Goal: Use online tool/utility: Utilize a website feature to perform a specific function

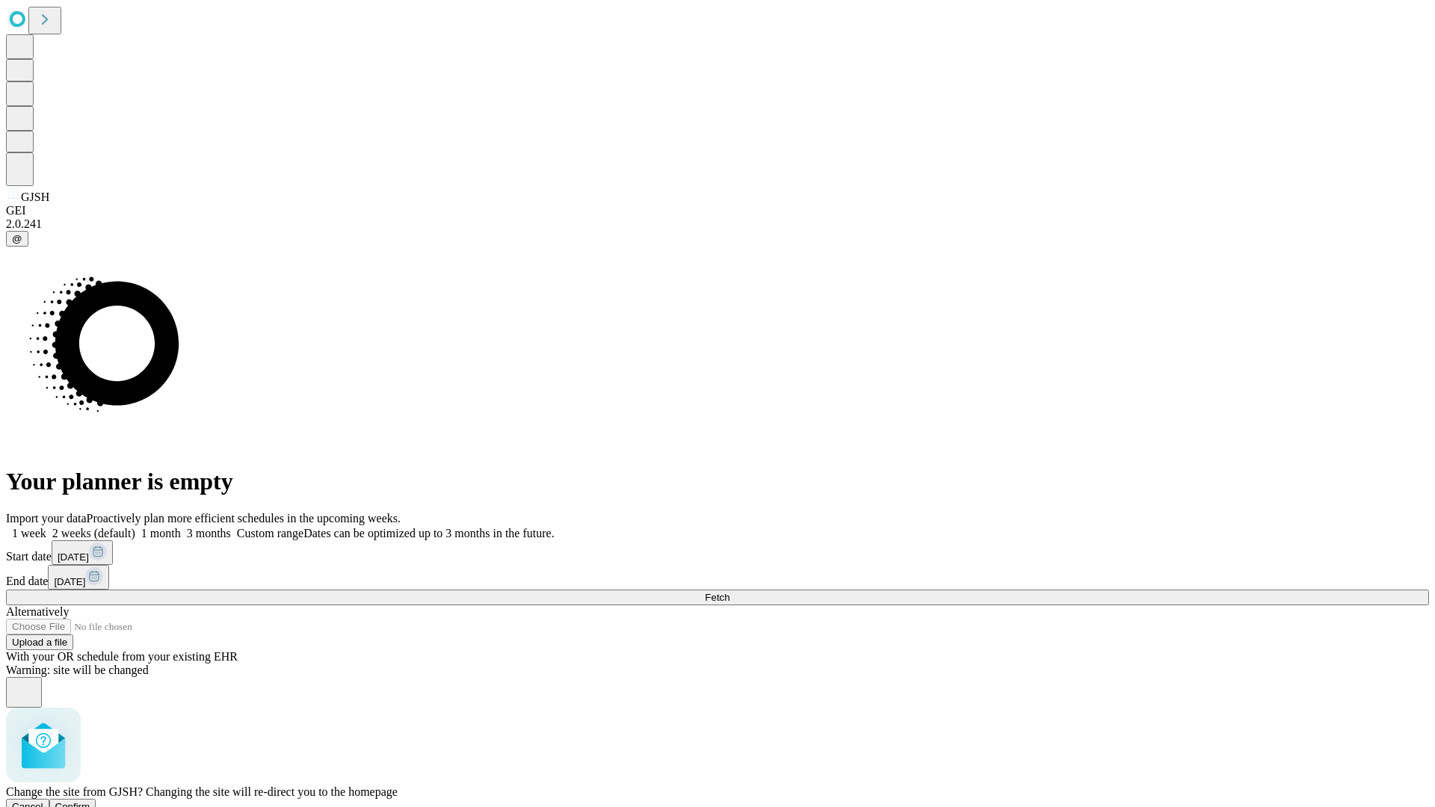
click at [90, 801] on span "Confirm" at bounding box center [72, 806] width 35 height 11
click at [181, 527] on label "1 month" at bounding box center [158, 533] width 46 height 13
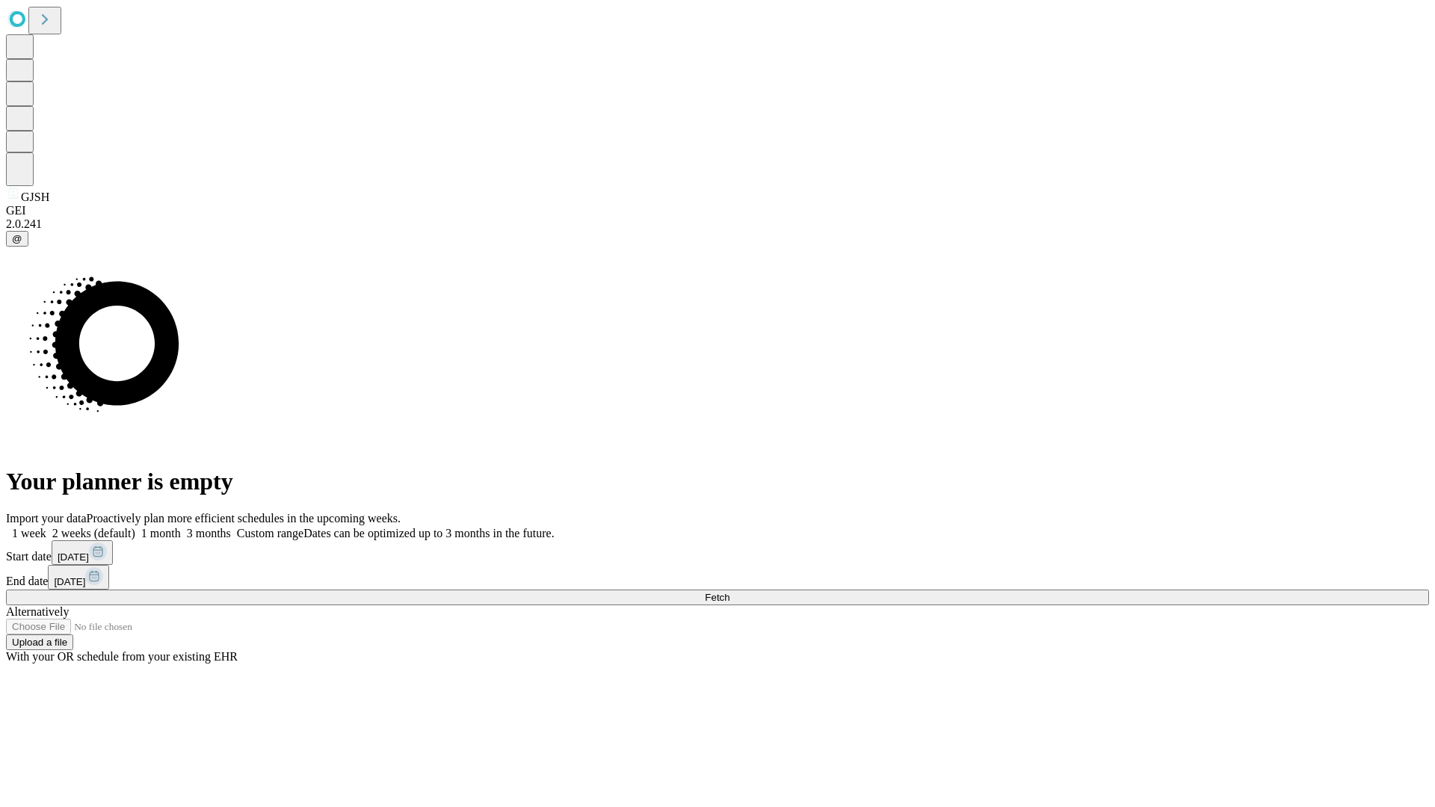
click at [730, 592] on span "Fetch" at bounding box center [717, 597] width 25 height 11
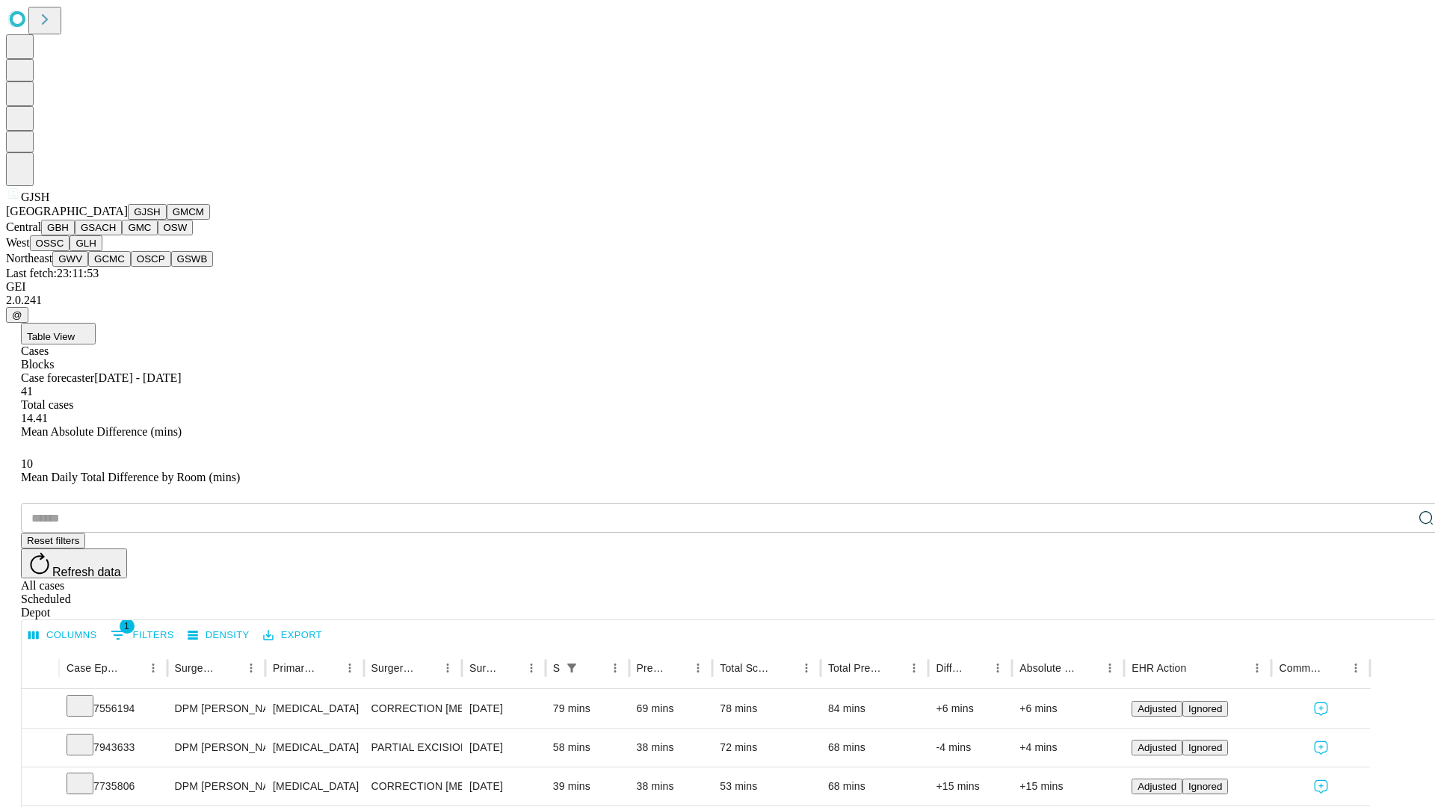
click at [167, 220] on button "GMCM" at bounding box center [188, 212] width 43 height 16
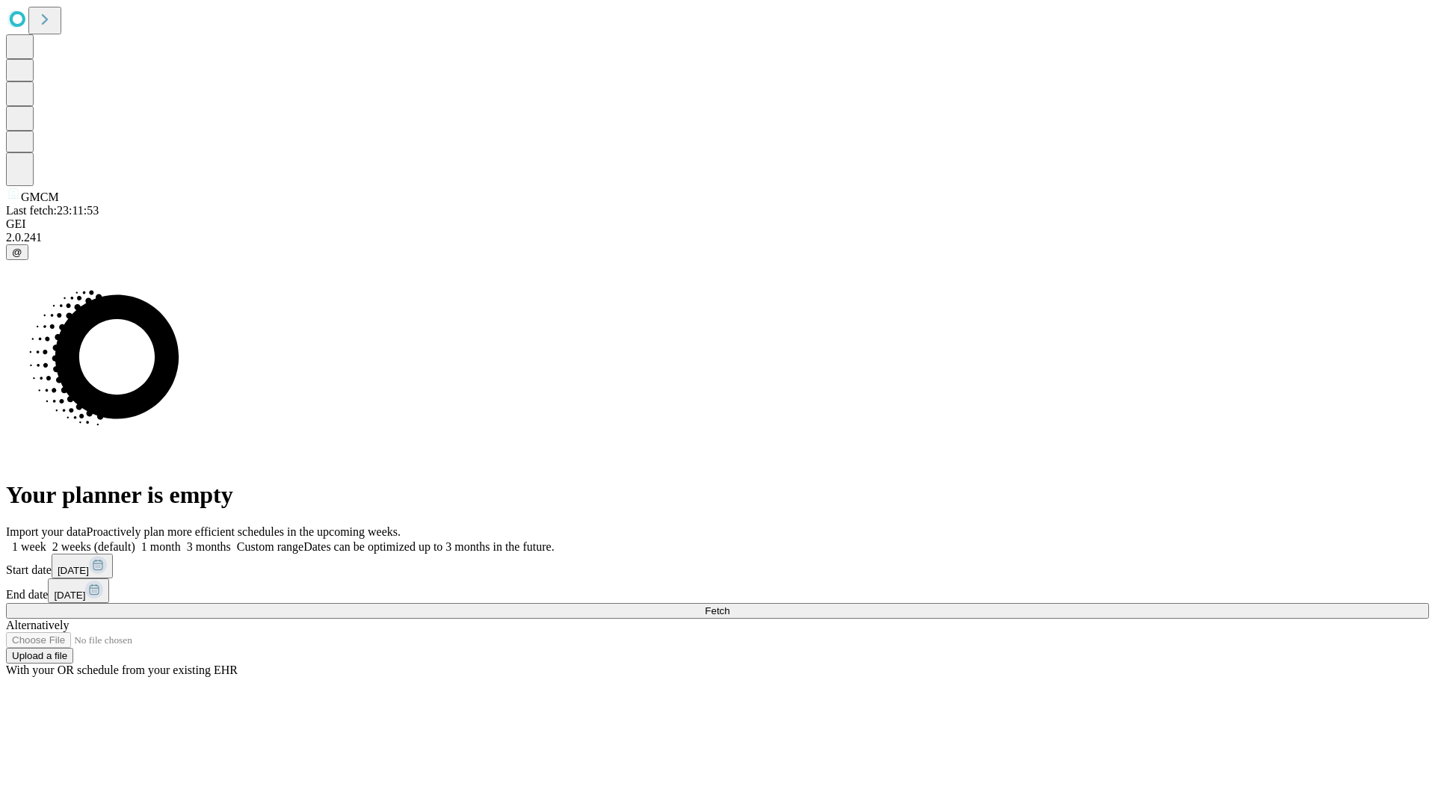
click at [181, 541] on label "1 month" at bounding box center [158, 547] width 46 height 13
click at [730, 606] on span "Fetch" at bounding box center [717, 611] width 25 height 11
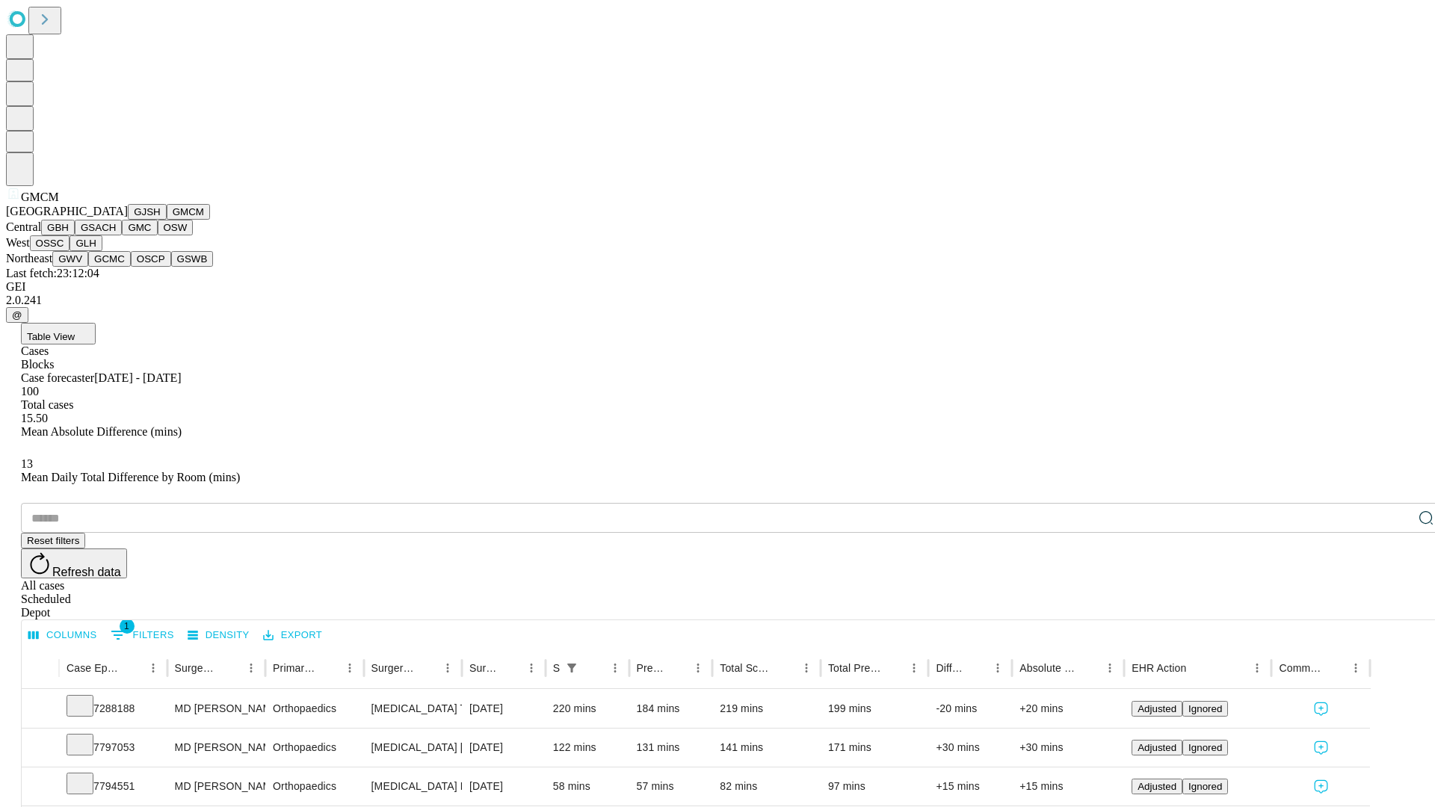
click at [75, 235] on button "GBH" at bounding box center [58, 228] width 34 height 16
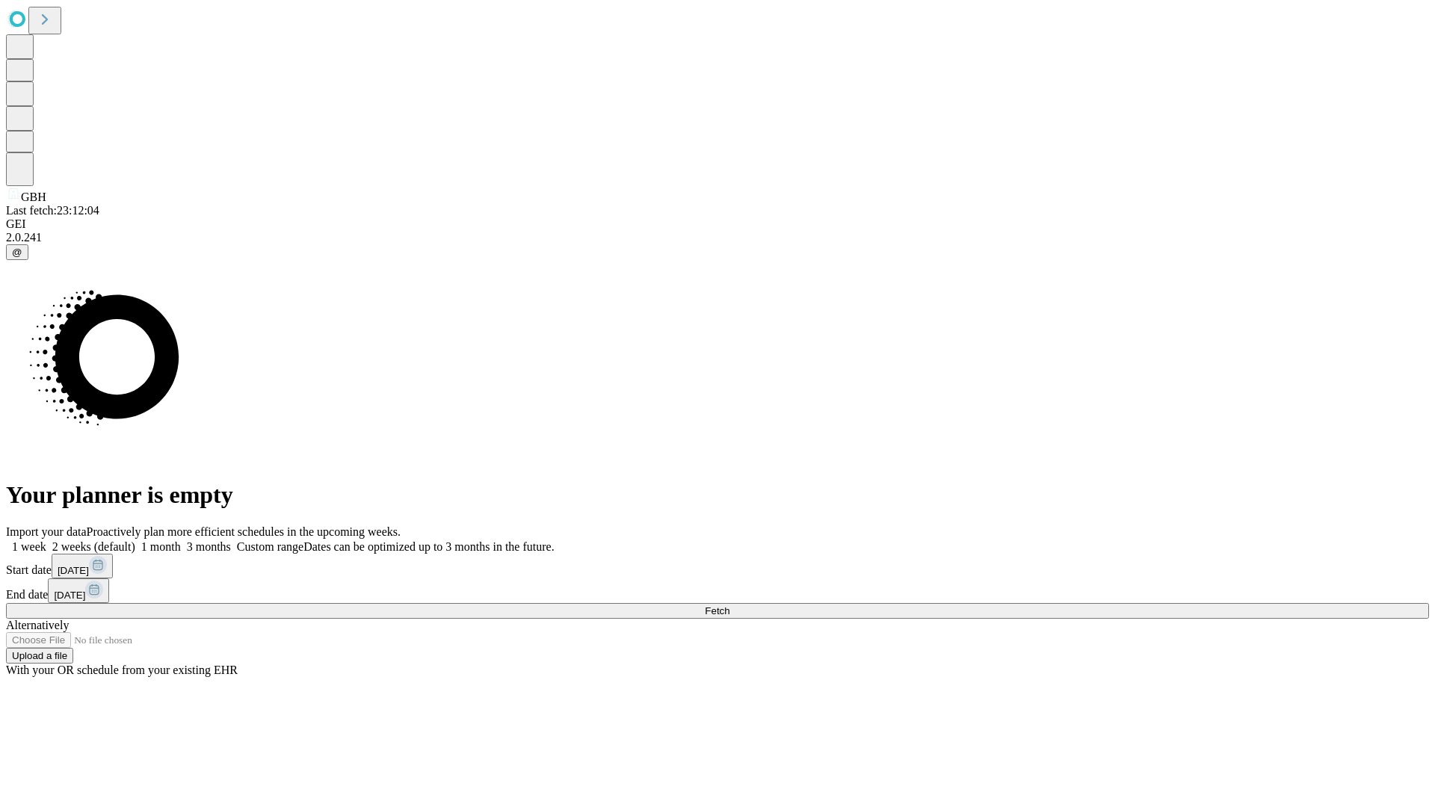
click at [181, 541] on label "1 month" at bounding box center [158, 547] width 46 height 13
click at [730, 606] on span "Fetch" at bounding box center [717, 611] width 25 height 11
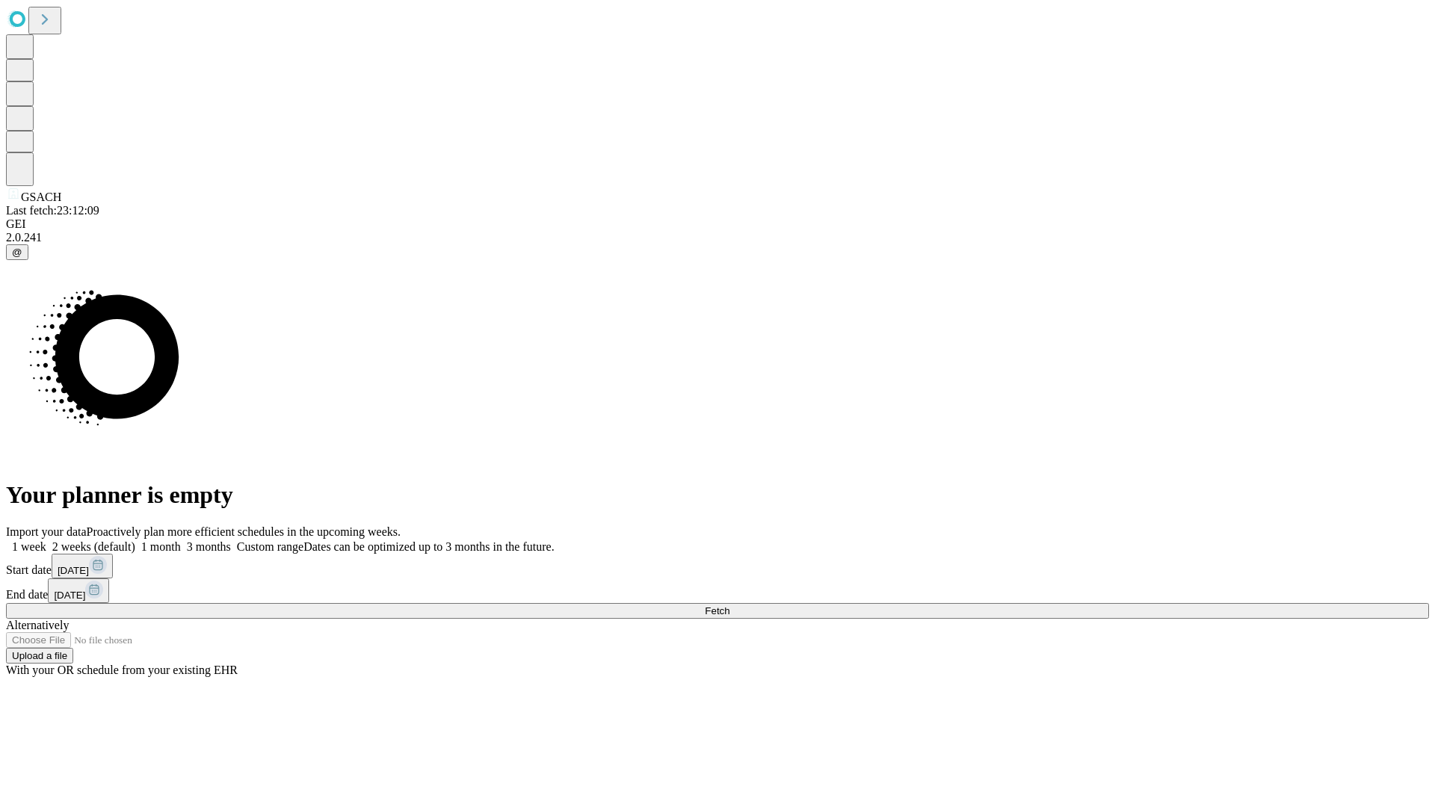
click at [730, 606] on span "Fetch" at bounding box center [717, 611] width 25 height 11
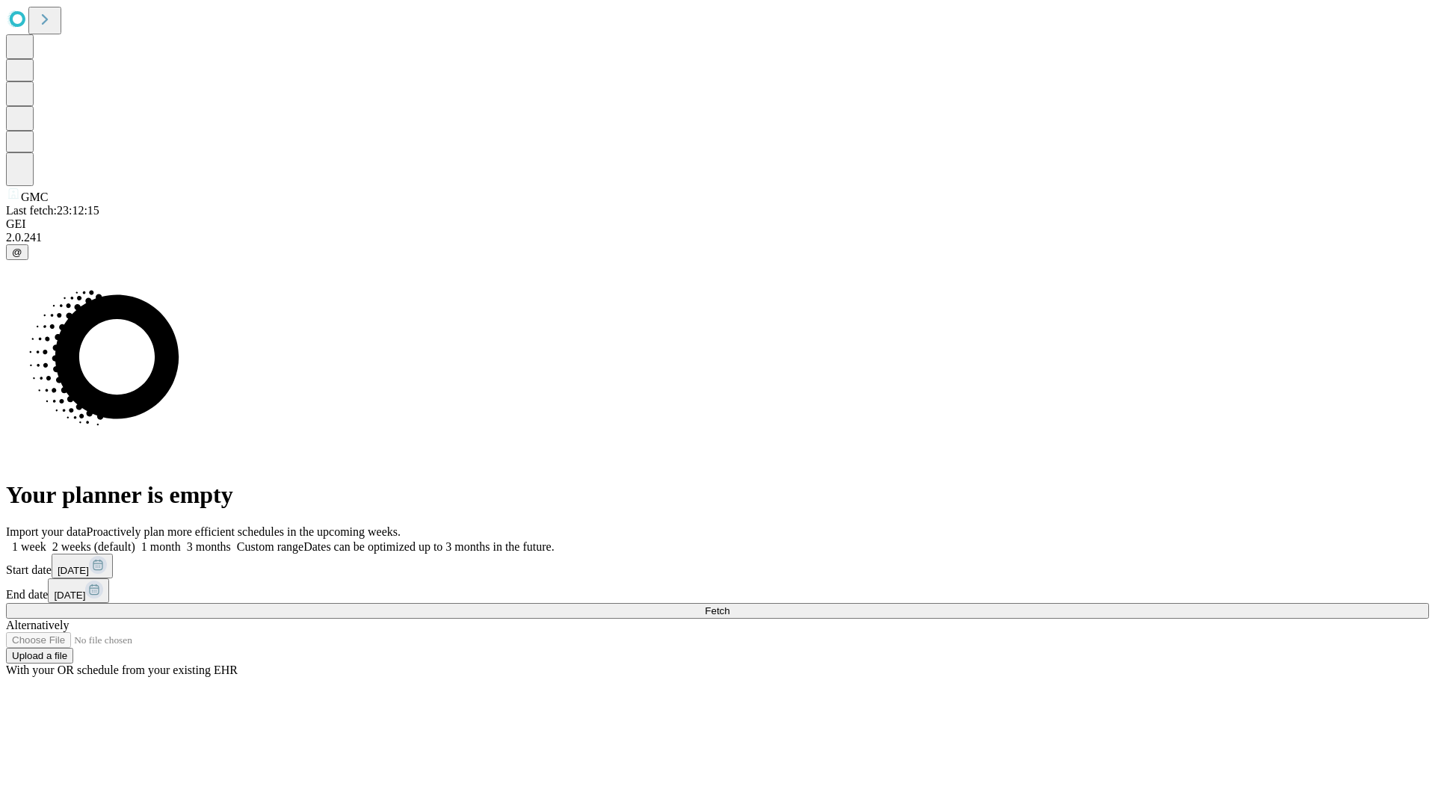
click at [181, 541] on label "1 month" at bounding box center [158, 547] width 46 height 13
click at [730, 606] on span "Fetch" at bounding box center [717, 611] width 25 height 11
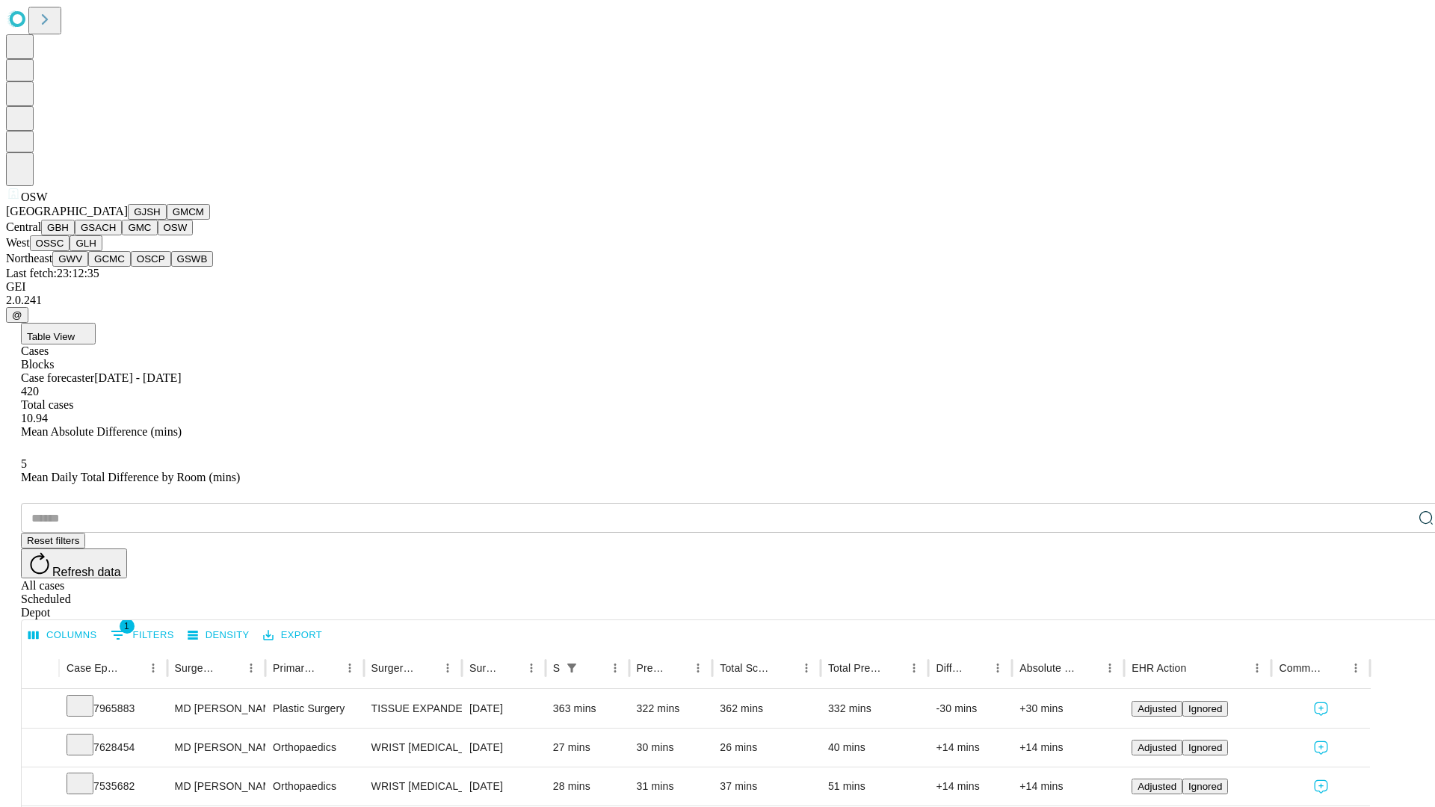
click at [70, 251] on button "OSSC" at bounding box center [50, 243] width 40 height 16
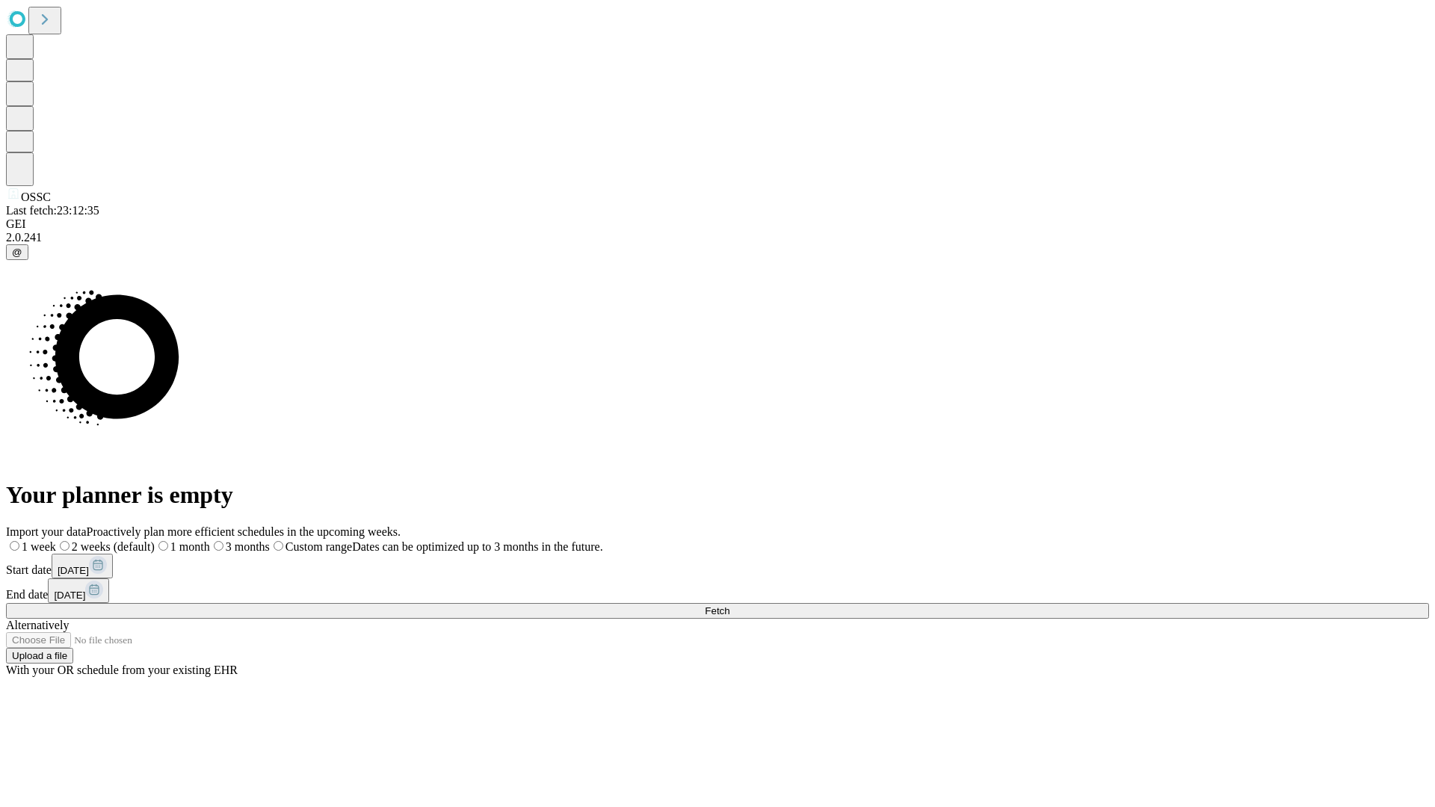
click at [210, 541] on label "1 month" at bounding box center [182, 547] width 55 height 13
click at [730, 606] on span "Fetch" at bounding box center [717, 611] width 25 height 11
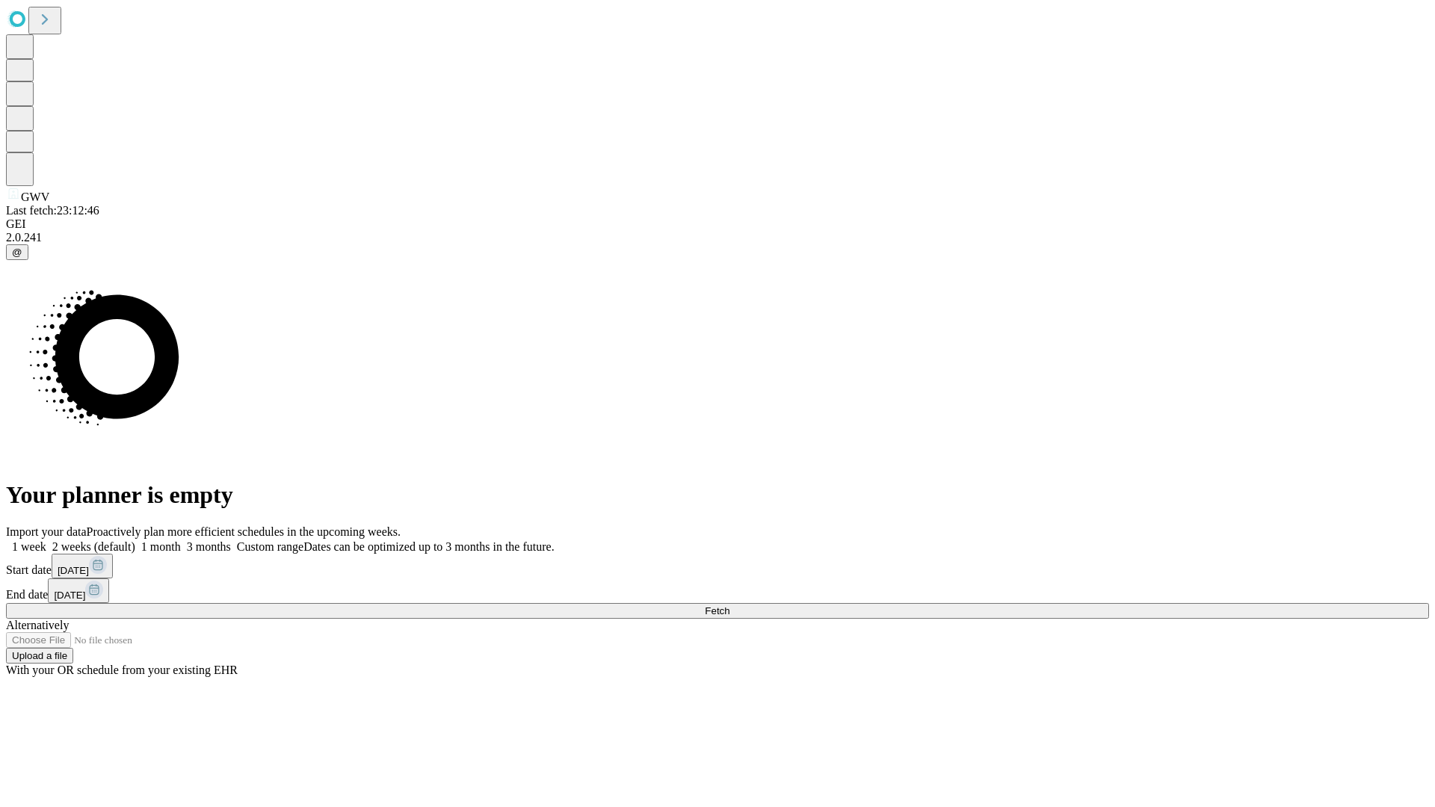
click at [181, 541] on label "1 month" at bounding box center [158, 547] width 46 height 13
click at [730, 606] on span "Fetch" at bounding box center [717, 611] width 25 height 11
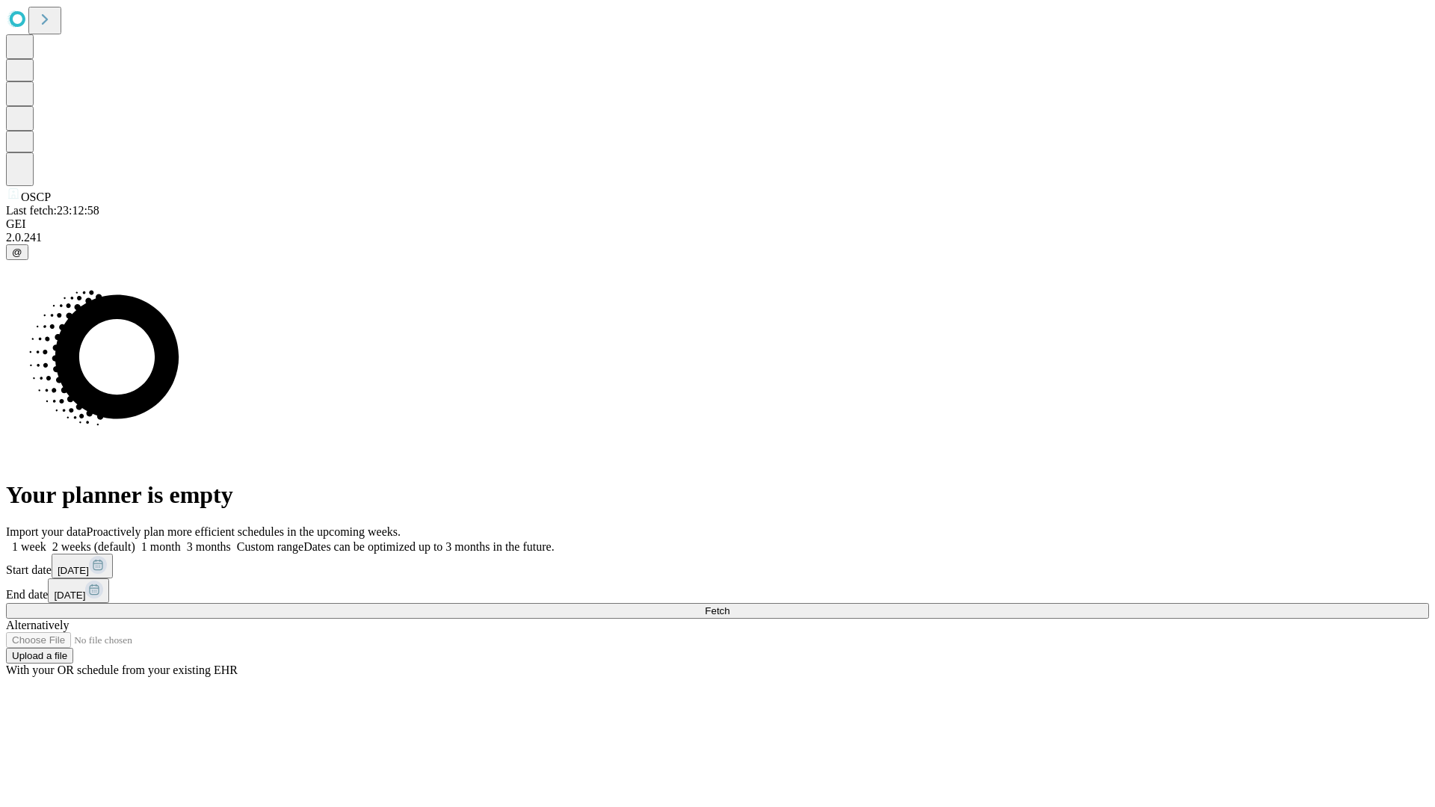
click at [181, 541] on label "1 month" at bounding box center [158, 547] width 46 height 13
click at [730, 606] on span "Fetch" at bounding box center [717, 611] width 25 height 11
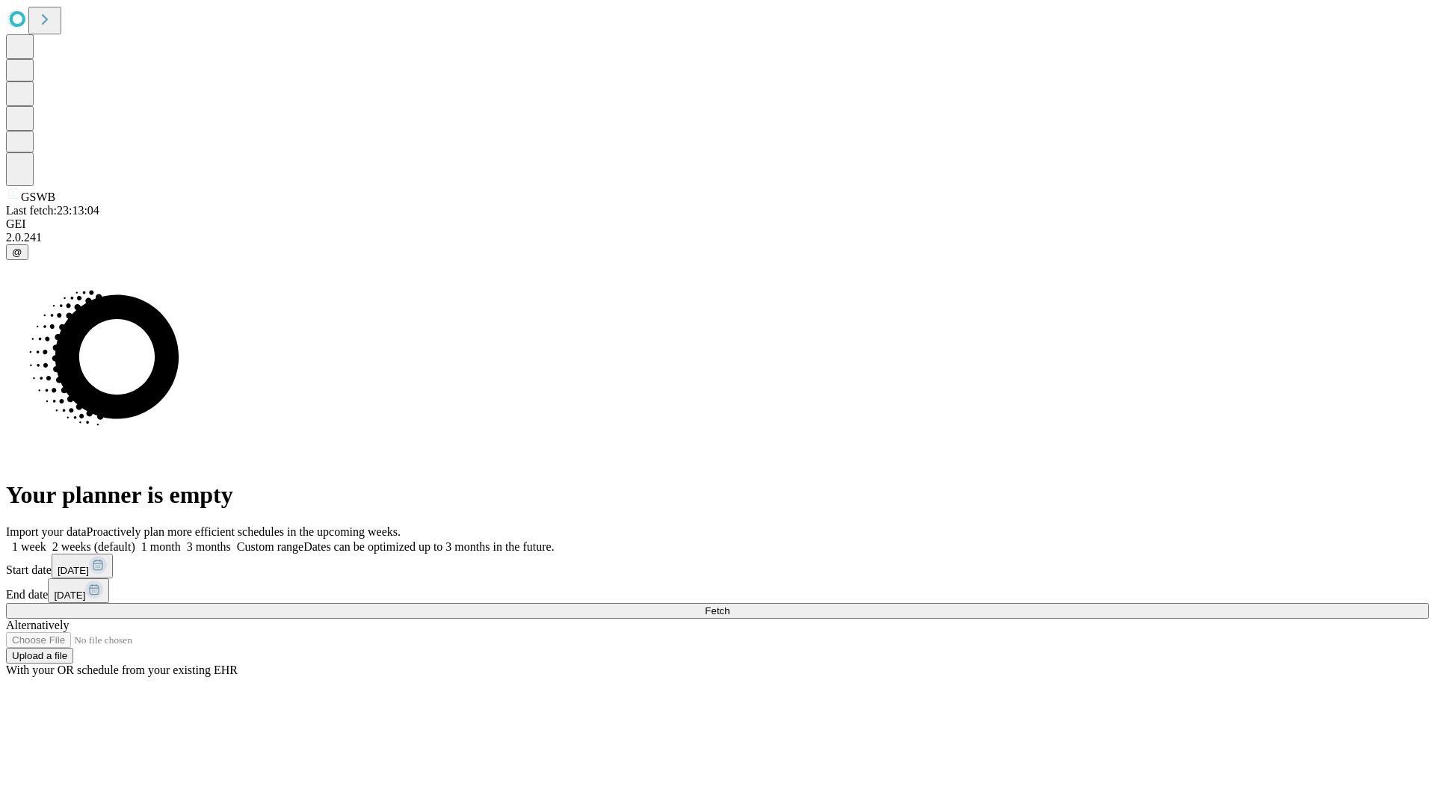
click at [181, 541] on label "1 month" at bounding box center [158, 547] width 46 height 13
click at [730, 606] on span "Fetch" at bounding box center [717, 611] width 25 height 11
